Goal: Find specific page/section: Find specific page/section

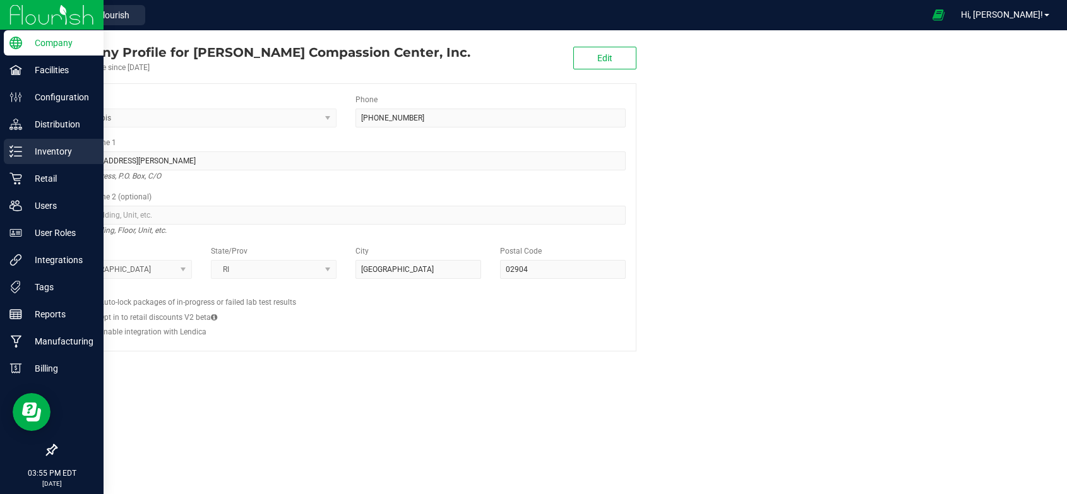
click at [49, 145] on p "Inventory" at bounding box center [60, 151] width 76 height 15
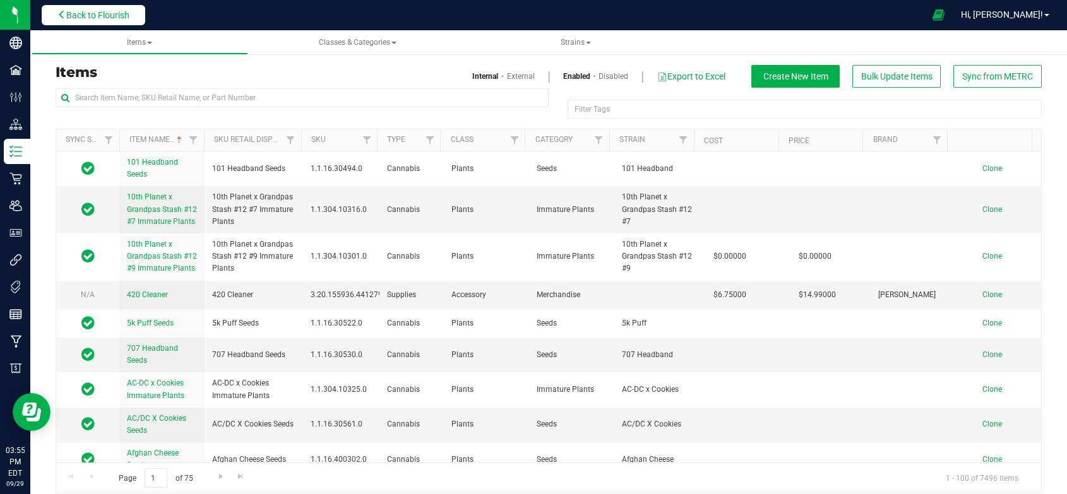
click at [103, 18] on span "Back to Flourish" at bounding box center [97, 15] width 63 height 10
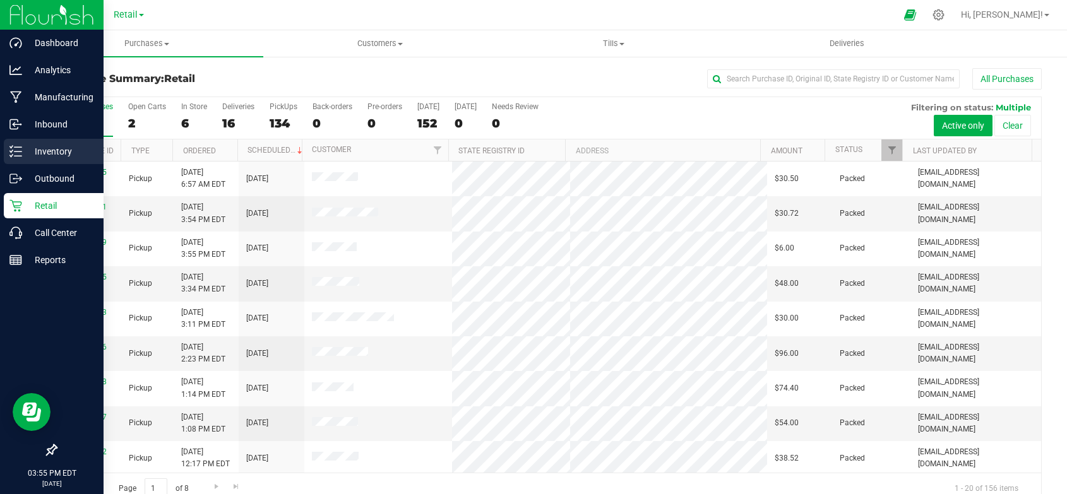
click at [31, 150] on p "Inventory" at bounding box center [60, 151] width 76 height 15
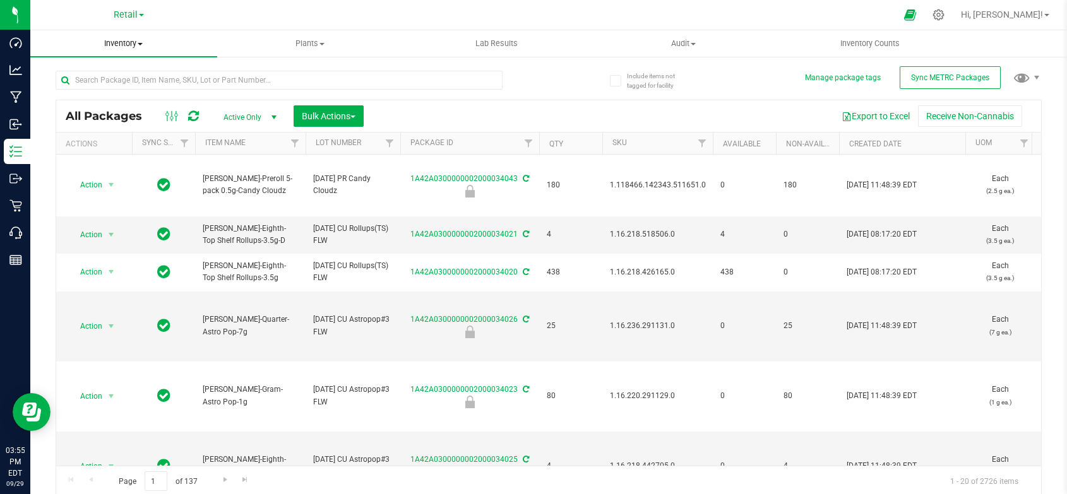
click at [141, 43] on span at bounding box center [140, 44] width 5 height 3
click at [83, 92] on span "All inventory" at bounding box center [72, 91] width 85 height 11
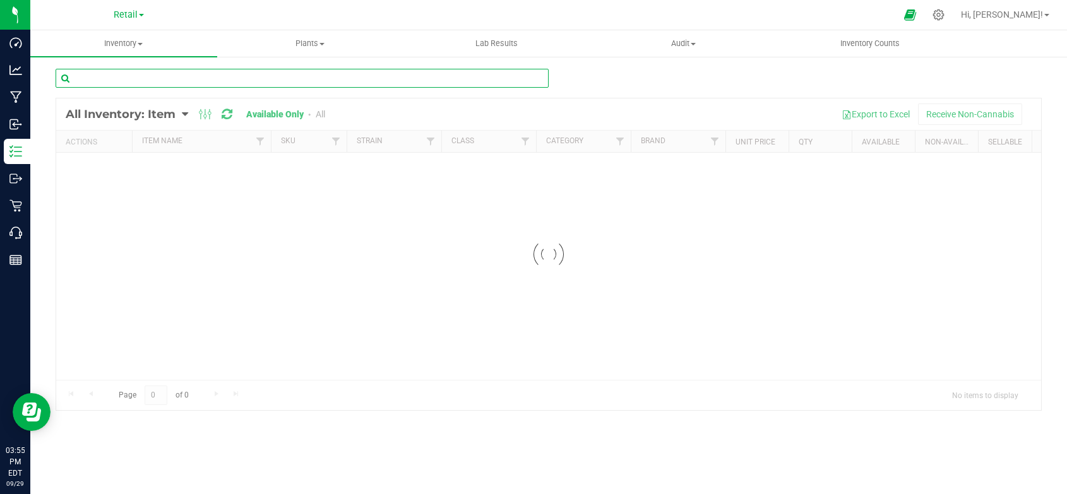
click at [97, 80] on input "text" at bounding box center [302, 78] width 493 height 19
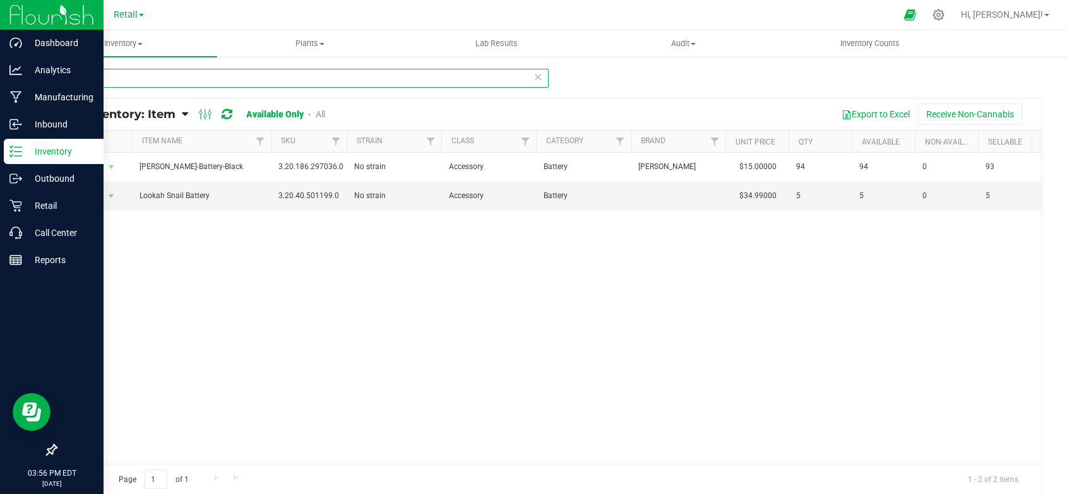
type input "batter"
